Goal: Task Accomplishment & Management: Use online tool/utility

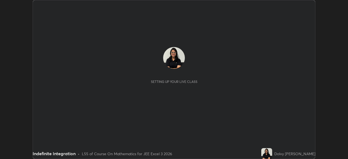
scroll to position [159, 348]
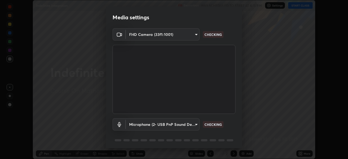
type input "991f874612634fb740a7a2eac7f11ca4c5c922d1b60a0f6e912d77df464512fb"
click at [191, 124] on body "Erase all Indefinite Integration Recording WAS SCHEDULED TO START AT 4:15 PM Se…" at bounding box center [174, 79] width 348 height 159
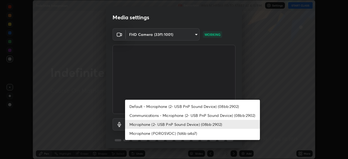
click at [202, 115] on li "Communications - Microphone (2- USB PnP Sound Device) (08bb:2902)" at bounding box center [192, 115] width 135 height 9
type input "communications"
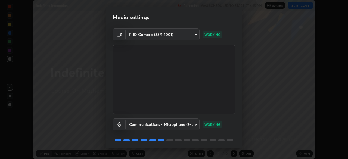
scroll to position [19, 0]
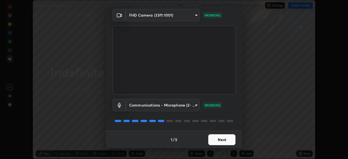
click at [220, 142] on button "Next" at bounding box center [221, 139] width 27 height 11
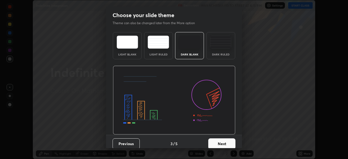
click at [222, 142] on button "Next" at bounding box center [221, 143] width 27 height 11
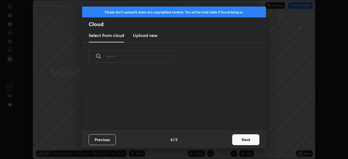
click at [229, 143] on div "Previous 4 / 5 Next" at bounding box center [174, 139] width 184 height 17
click at [244, 140] on button "Next" at bounding box center [245, 139] width 27 height 11
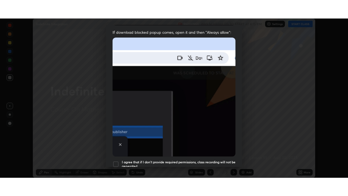
scroll to position [130, 0]
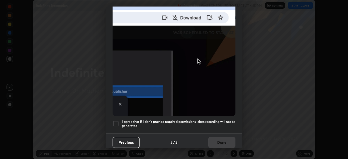
click at [173, 120] on h5 "I agree that if I don't provide required permissions, class recording will not …" at bounding box center [179, 124] width 114 height 8
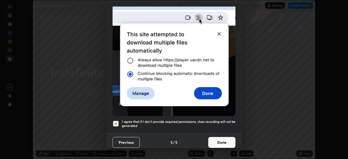
click at [219, 141] on button "Done" at bounding box center [221, 142] width 27 height 11
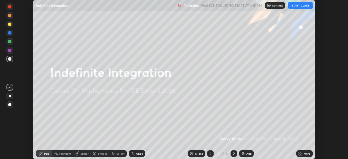
click at [298, 7] on button "START CLASS" at bounding box center [300, 5] width 24 height 7
click at [301, 153] on icon at bounding box center [301, 152] width 1 height 1
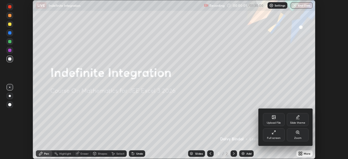
click at [305, 154] on div at bounding box center [174, 79] width 348 height 159
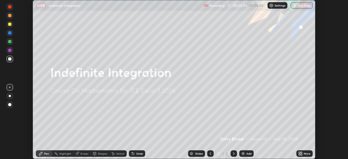
click at [303, 154] on div "More" at bounding box center [304, 153] width 16 height 7
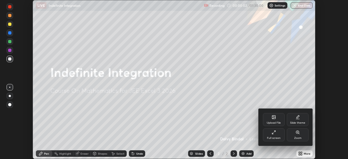
click at [275, 135] on div "Full screen" at bounding box center [274, 134] width 22 height 13
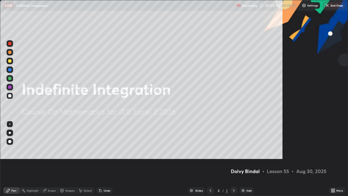
scroll to position [196, 348]
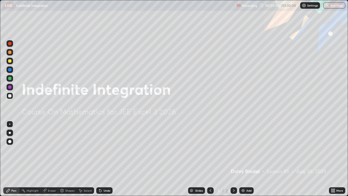
click at [248, 159] on div "Add" at bounding box center [248, 190] width 5 height 3
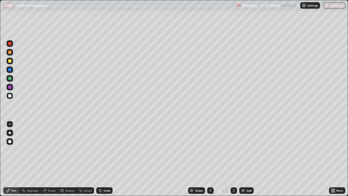
click at [12, 95] on div at bounding box center [10, 95] width 7 height 7
click at [104, 159] on div "Undo" at bounding box center [104, 190] width 16 height 7
click at [103, 159] on div "Undo" at bounding box center [104, 190] width 16 height 7
click at [104, 159] on div "Undo" at bounding box center [107, 190] width 7 height 3
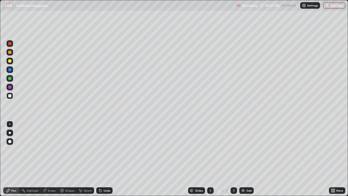
click at [104, 159] on div "Undo" at bounding box center [107, 190] width 7 height 3
click at [103, 159] on div "Undo" at bounding box center [104, 190] width 16 height 7
click at [7, 61] on div at bounding box center [10, 61] width 7 height 7
click at [50, 159] on div "Eraser" at bounding box center [49, 190] width 17 height 7
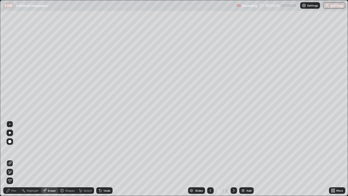
click at [10, 159] on icon at bounding box center [8, 190] width 4 height 4
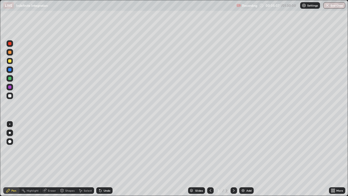
click at [9, 95] on div at bounding box center [9, 95] width 3 height 3
click at [10, 61] on div at bounding box center [9, 60] width 3 height 3
click at [8, 77] on div at bounding box center [10, 78] width 7 height 7
click at [51, 159] on div "Eraser" at bounding box center [52, 190] width 8 height 3
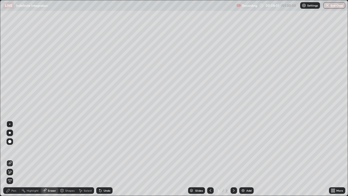
click at [14, 159] on div "Pen" at bounding box center [13, 190] width 5 height 3
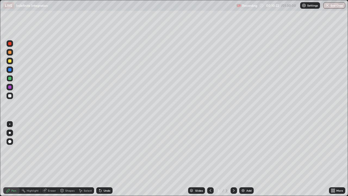
click at [9, 94] on div at bounding box center [9, 95] width 3 height 3
click at [250, 159] on div "Add" at bounding box center [248, 190] width 5 height 3
click at [10, 96] on div at bounding box center [9, 95] width 3 height 3
click at [210, 159] on icon at bounding box center [210, 190] width 4 height 4
click at [233, 159] on icon at bounding box center [234, 190] width 2 height 3
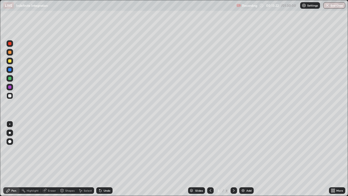
click at [101, 159] on div "Undo" at bounding box center [104, 190] width 16 height 7
click at [100, 159] on icon at bounding box center [100, 191] width 2 height 2
click at [100, 159] on icon at bounding box center [100, 190] width 4 height 4
click at [9, 51] on div at bounding box center [9, 52] width 3 height 3
click at [49, 159] on div "Eraser" at bounding box center [52, 190] width 8 height 3
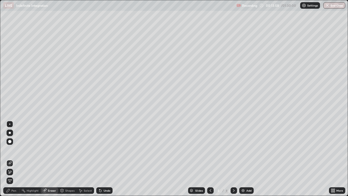
click at [8, 159] on icon at bounding box center [8, 190] width 3 height 3
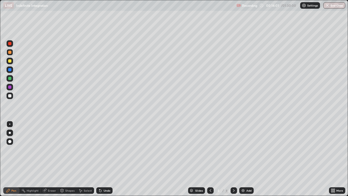
click at [50, 159] on div "Eraser" at bounding box center [52, 190] width 8 height 3
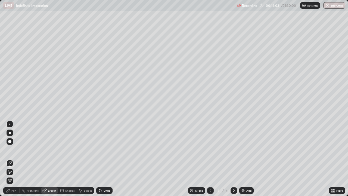
click at [11, 159] on div "Pen" at bounding box center [13, 190] width 5 height 3
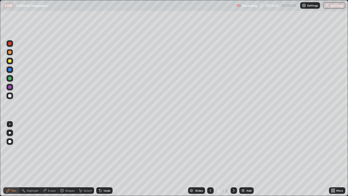
click at [10, 62] on div at bounding box center [9, 60] width 3 height 3
click at [247, 159] on div "Add" at bounding box center [248, 190] width 5 height 3
click at [10, 95] on div at bounding box center [9, 95] width 3 height 3
click at [10, 61] on div at bounding box center [9, 60] width 3 height 3
click at [11, 54] on div at bounding box center [10, 52] width 7 height 7
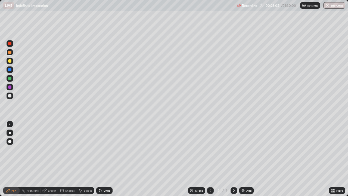
click at [49, 159] on div "Eraser" at bounding box center [52, 190] width 8 height 3
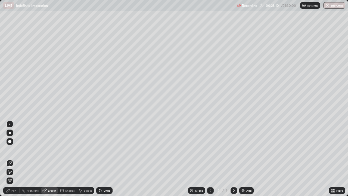
click at [10, 159] on icon at bounding box center [8, 190] width 4 height 4
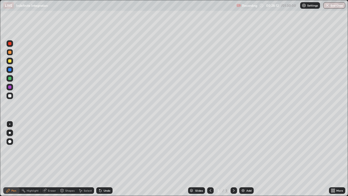
click at [12, 79] on div at bounding box center [10, 78] width 7 height 7
click at [251, 159] on div "Add" at bounding box center [246, 190] width 14 height 7
click at [209, 159] on icon at bounding box center [210, 190] width 4 height 4
click at [233, 159] on icon at bounding box center [234, 190] width 2 height 3
click at [210, 159] on icon at bounding box center [210, 190] width 4 height 4
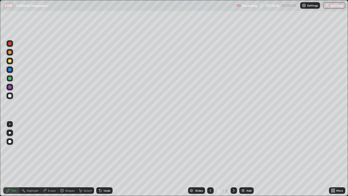
click at [233, 159] on icon at bounding box center [234, 190] width 4 height 4
click at [10, 62] on div at bounding box center [9, 60] width 3 height 3
click at [51, 159] on div "Eraser" at bounding box center [52, 190] width 8 height 3
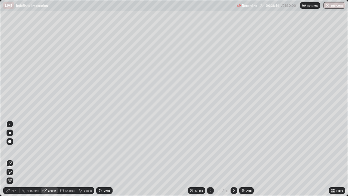
click at [9, 159] on icon at bounding box center [8, 190] width 4 height 4
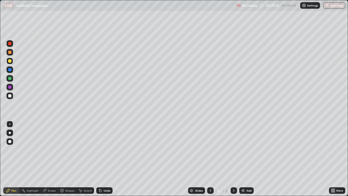
click at [10, 133] on div at bounding box center [10, 133] width 2 height 2
click at [106, 159] on div "Undo" at bounding box center [107, 190] width 7 height 3
click at [12, 144] on div at bounding box center [10, 141] width 7 height 7
click at [99, 159] on icon at bounding box center [100, 191] width 2 height 2
click at [9, 124] on div at bounding box center [9, 123] width 1 height 1
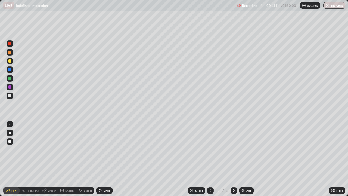
click at [197, 159] on div "Slides" at bounding box center [196, 190] width 17 height 7
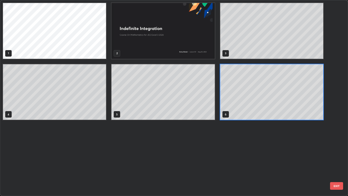
scroll to position [194, 345]
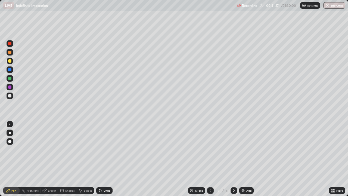
click at [245, 159] on div "Add" at bounding box center [246, 190] width 14 height 7
click at [10, 50] on div at bounding box center [10, 52] width 7 height 7
click at [10, 94] on div at bounding box center [9, 95] width 3 height 3
click at [10, 77] on div at bounding box center [9, 78] width 3 height 3
click at [10, 96] on div at bounding box center [9, 95] width 3 height 3
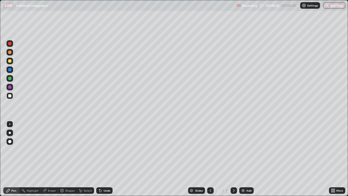
click at [11, 60] on div at bounding box center [9, 60] width 3 height 3
click at [10, 97] on div at bounding box center [9, 95] width 3 height 3
click at [247, 159] on div "Add" at bounding box center [248, 190] width 5 height 3
click at [11, 62] on div at bounding box center [9, 60] width 3 height 3
click at [10, 71] on div at bounding box center [9, 69] width 3 height 3
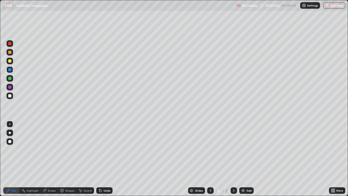
click at [10, 95] on div at bounding box center [9, 95] width 3 height 3
click at [12, 63] on div at bounding box center [10, 61] width 7 height 7
click at [53, 159] on div "Eraser" at bounding box center [52, 190] width 8 height 3
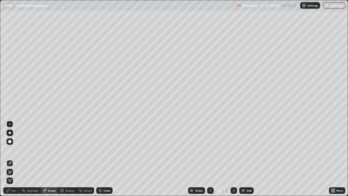
click at [10, 159] on icon at bounding box center [8, 190] width 4 height 4
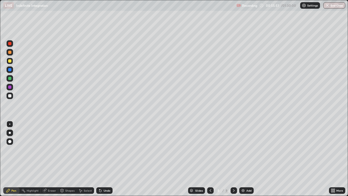
click at [47, 159] on div "Eraser" at bounding box center [49, 190] width 17 height 7
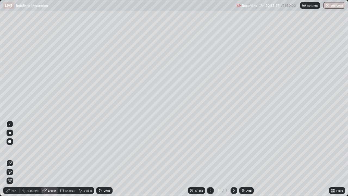
click at [14, 159] on div "Pen" at bounding box center [13, 190] width 5 height 3
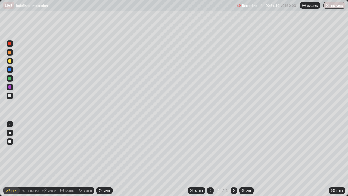
click at [213, 159] on div at bounding box center [210, 190] width 7 height 11
click at [232, 159] on icon at bounding box center [234, 190] width 4 height 4
click at [11, 53] on div at bounding box center [9, 52] width 3 height 3
click at [12, 80] on div at bounding box center [10, 78] width 7 height 7
click at [245, 159] on div "Add" at bounding box center [246, 190] width 14 height 7
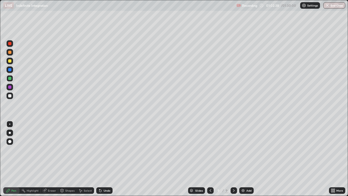
click at [50, 159] on div "Eraser" at bounding box center [49, 190] width 17 height 7
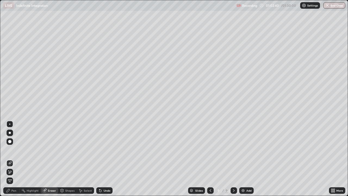
click at [10, 159] on icon at bounding box center [8, 190] width 4 height 4
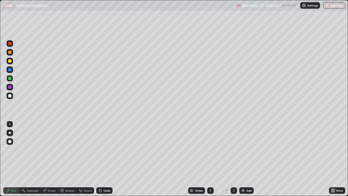
click at [10, 60] on div at bounding box center [9, 60] width 3 height 3
click at [9, 93] on div at bounding box center [10, 95] width 7 height 7
click at [10, 62] on div at bounding box center [9, 60] width 3 height 3
click at [245, 159] on div "Add" at bounding box center [246, 190] width 14 height 7
click at [9, 96] on div at bounding box center [9, 95] width 3 height 3
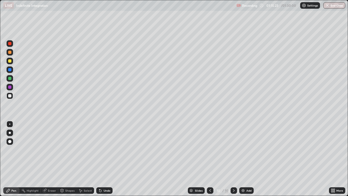
click at [106, 159] on div "Undo" at bounding box center [107, 190] width 7 height 3
click at [9, 77] on div at bounding box center [9, 78] width 3 height 3
click at [247, 159] on div "Add" at bounding box center [246, 190] width 14 height 7
click at [8, 96] on div at bounding box center [9, 95] width 3 height 3
click at [11, 62] on div at bounding box center [9, 60] width 3 height 3
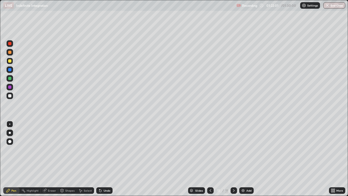
click at [10, 52] on div at bounding box center [9, 52] width 3 height 3
click at [104, 159] on div "Undo" at bounding box center [107, 190] width 7 height 3
click at [334, 6] on button "End Class" at bounding box center [334, 5] width 21 height 7
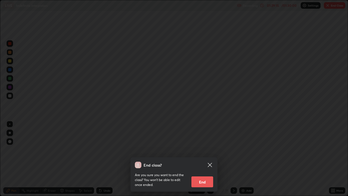
click at [210, 159] on button "End" at bounding box center [202, 181] width 22 height 11
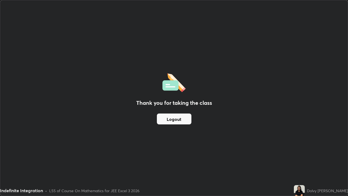
click at [183, 120] on button "Logout" at bounding box center [174, 118] width 35 height 11
